Goal: Find specific page/section: Find specific page/section

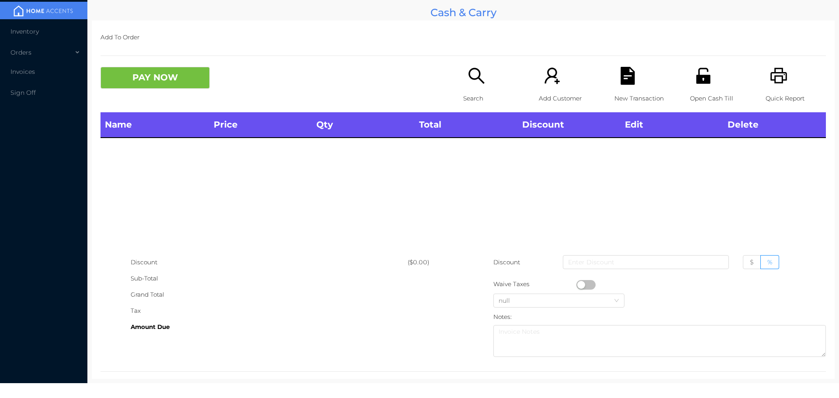
click at [36, 27] on li "Inventory" at bounding box center [43, 31] width 87 height 17
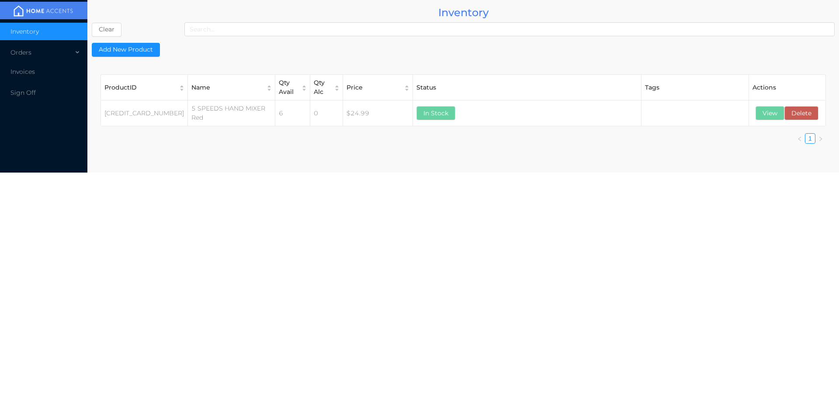
click at [112, 24] on button "Clear" at bounding box center [107, 30] width 30 height 14
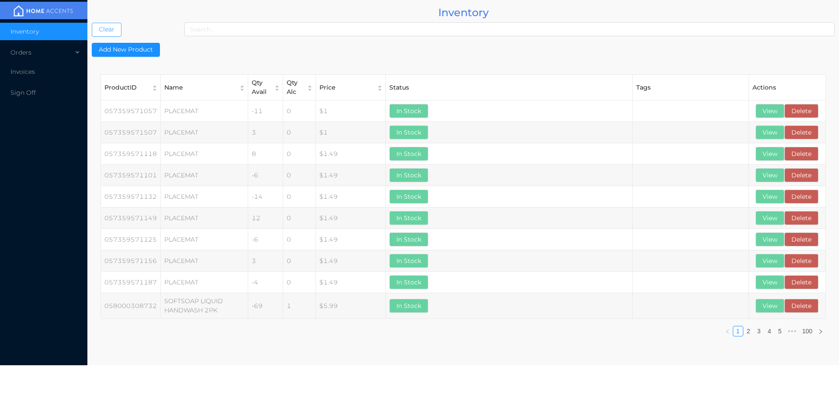
click at [92, 23] on button "Clear" at bounding box center [107, 30] width 30 height 14
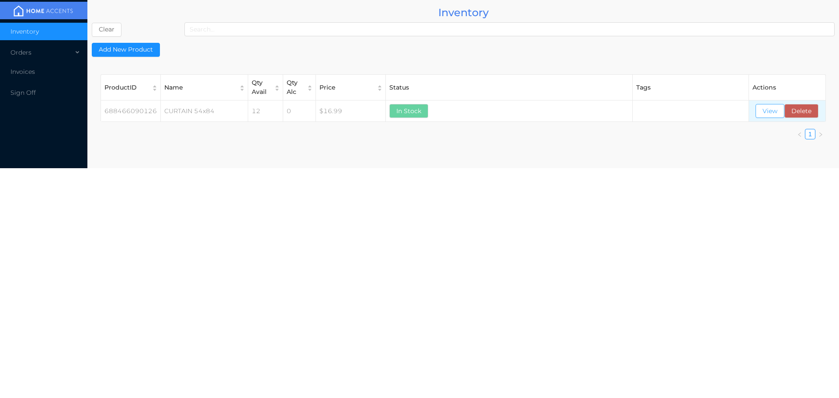
click at [763, 118] on button "View" at bounding box center [769, 111] width 29 height 14
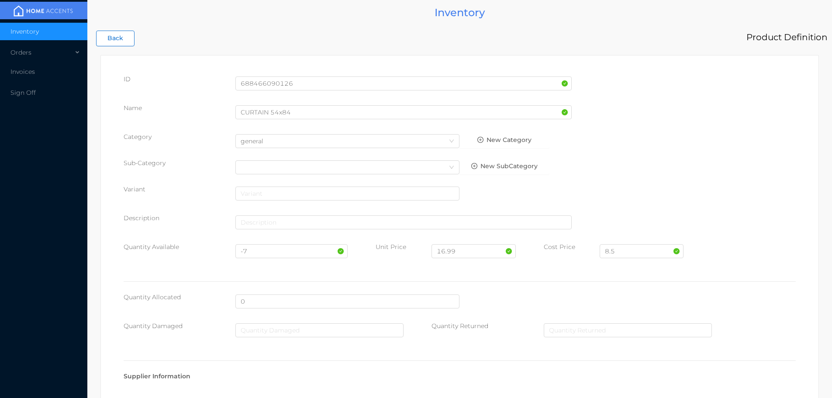
click at [121, 35] on button "Back" at bounding box center [115, 39] width 38 height 16
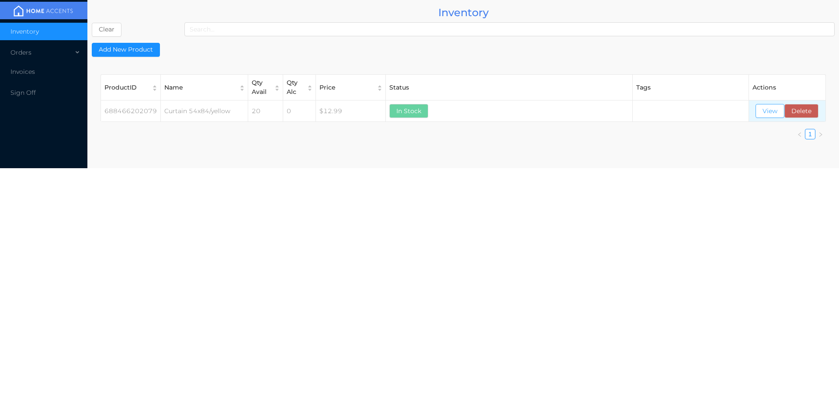
click at [763, 115] on button "View" at bounding box center [769, 111] width 29 height 14
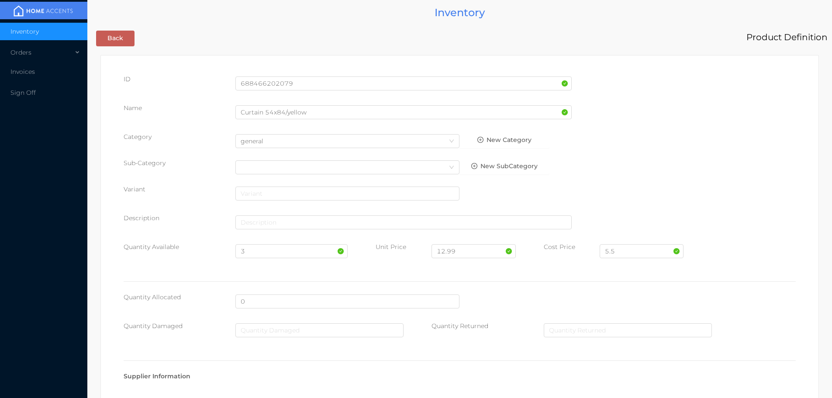
click at [114, 32] on button "Back" at bounding box center [115, 39] width 38 height 16
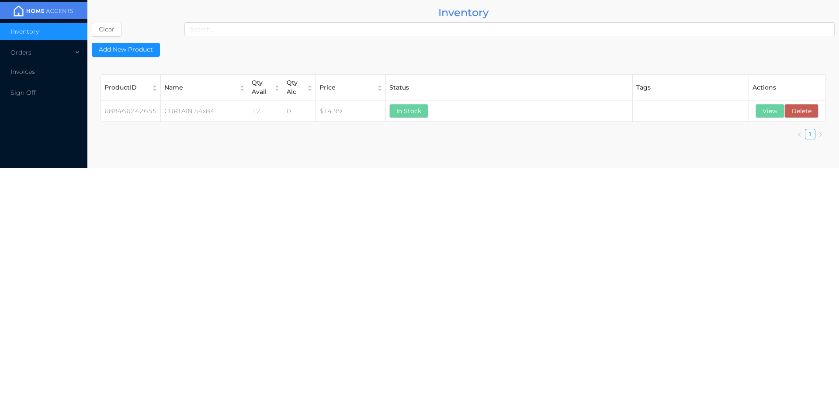
click at [108, 25] on button "Clear" at bounding box center [107, 30] width 30 height 14
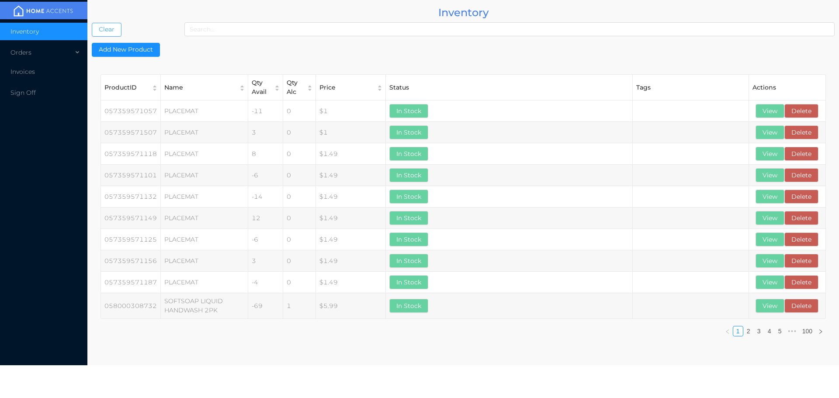
click at [92, 23] on button "Clear" at bounding box center [107, 30] width 30 height 14
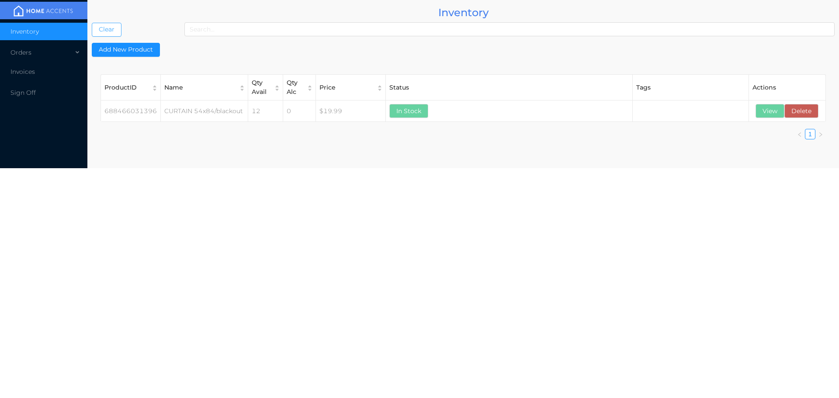
click at [762, 116] on button "View" at bounding box center [769, 111] width 29 height 14
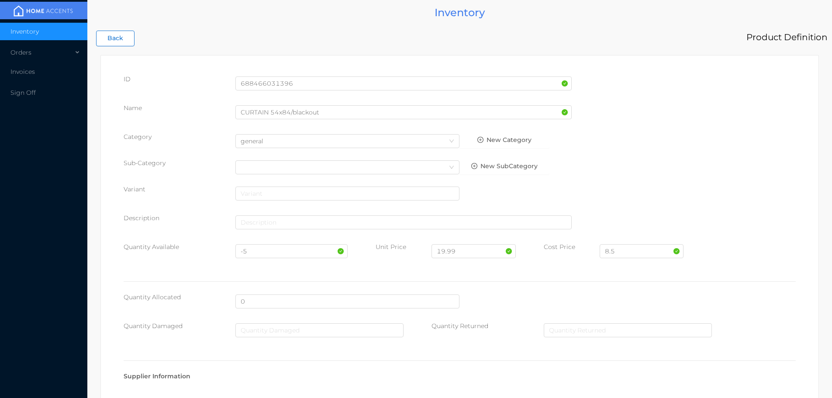
click at [117, 37] on button "Back" at bounding box center [115, 39] width 38 height 16
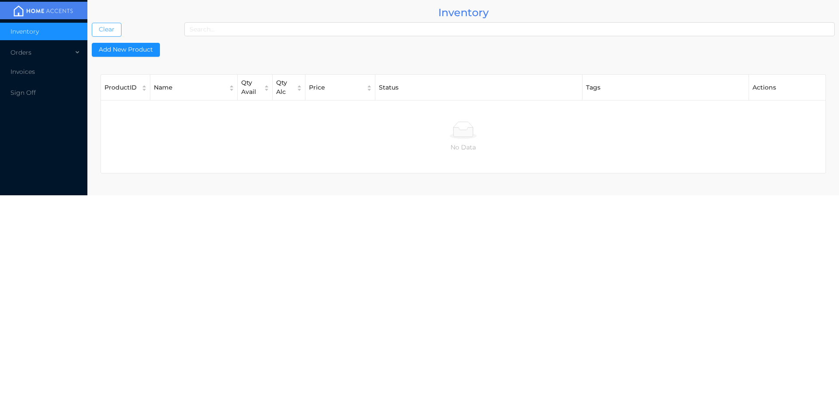
click at [115, 30] on button "Clear" at bounding box center [107, 30] width 30 height 14
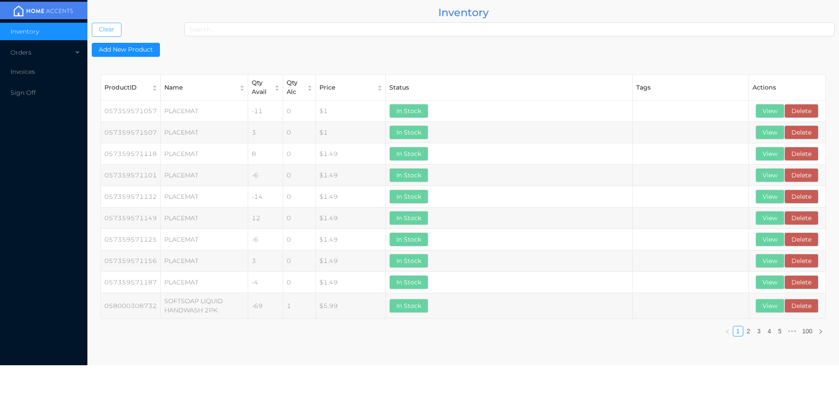
click at [92, 23] on button "Clear" at bounding box center [107, 30] width 30 height 14
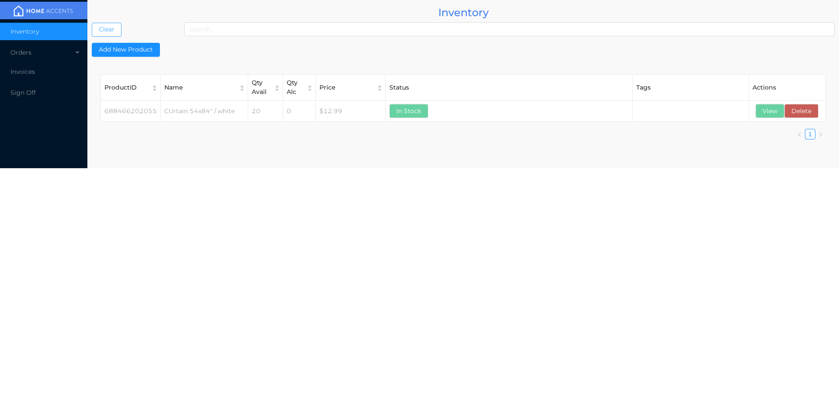
click at [92, 23] on button "Clear" at bounding box center [107, 30] width 30 height 14
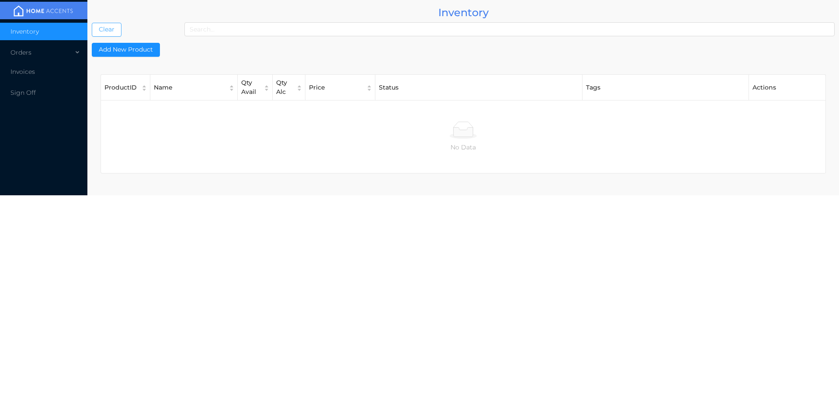
click at [92, 23] on button "Clear" at bounding box center [107, 30] width 30 height 14
